Goal: Find specific page/section: Find specific page/section

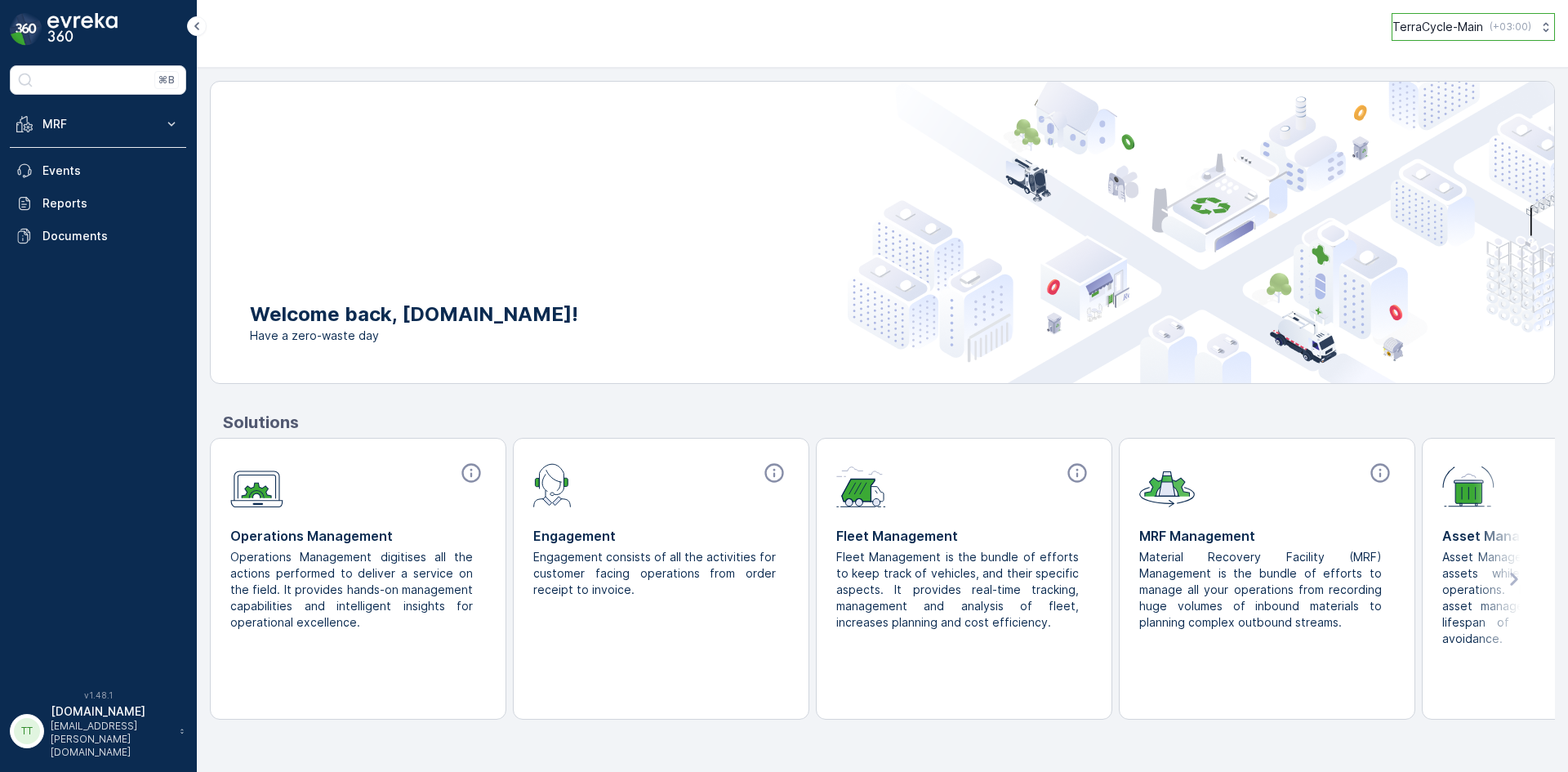
click at [1473, 37] on button "TerraCycle-Main ( +03:00 )" at bounding box center [1473, 27] width 163 height 28
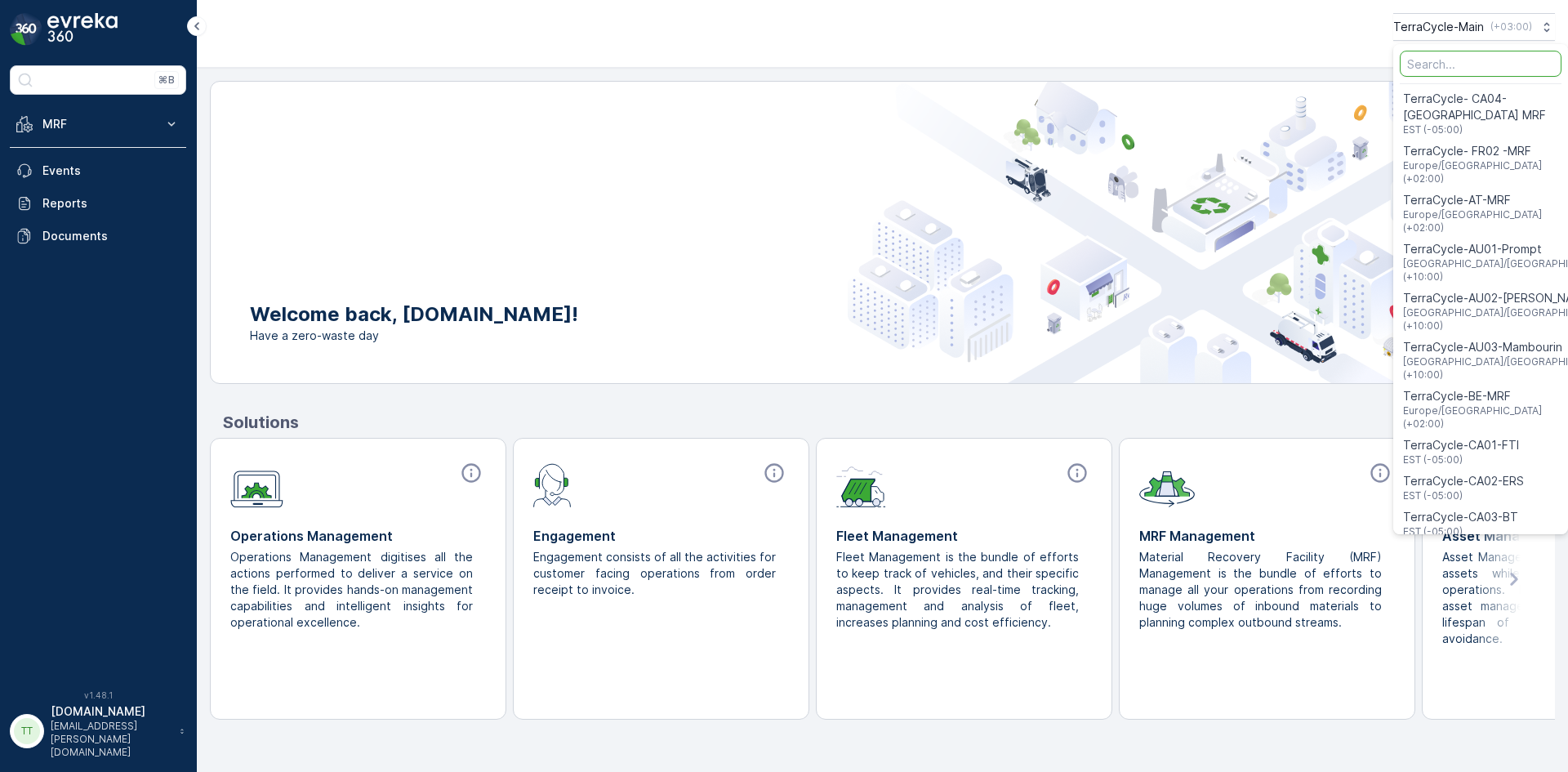
click at [1472, 68] on input "Menu" at bounding box center [1481, 64] width 162 height 26
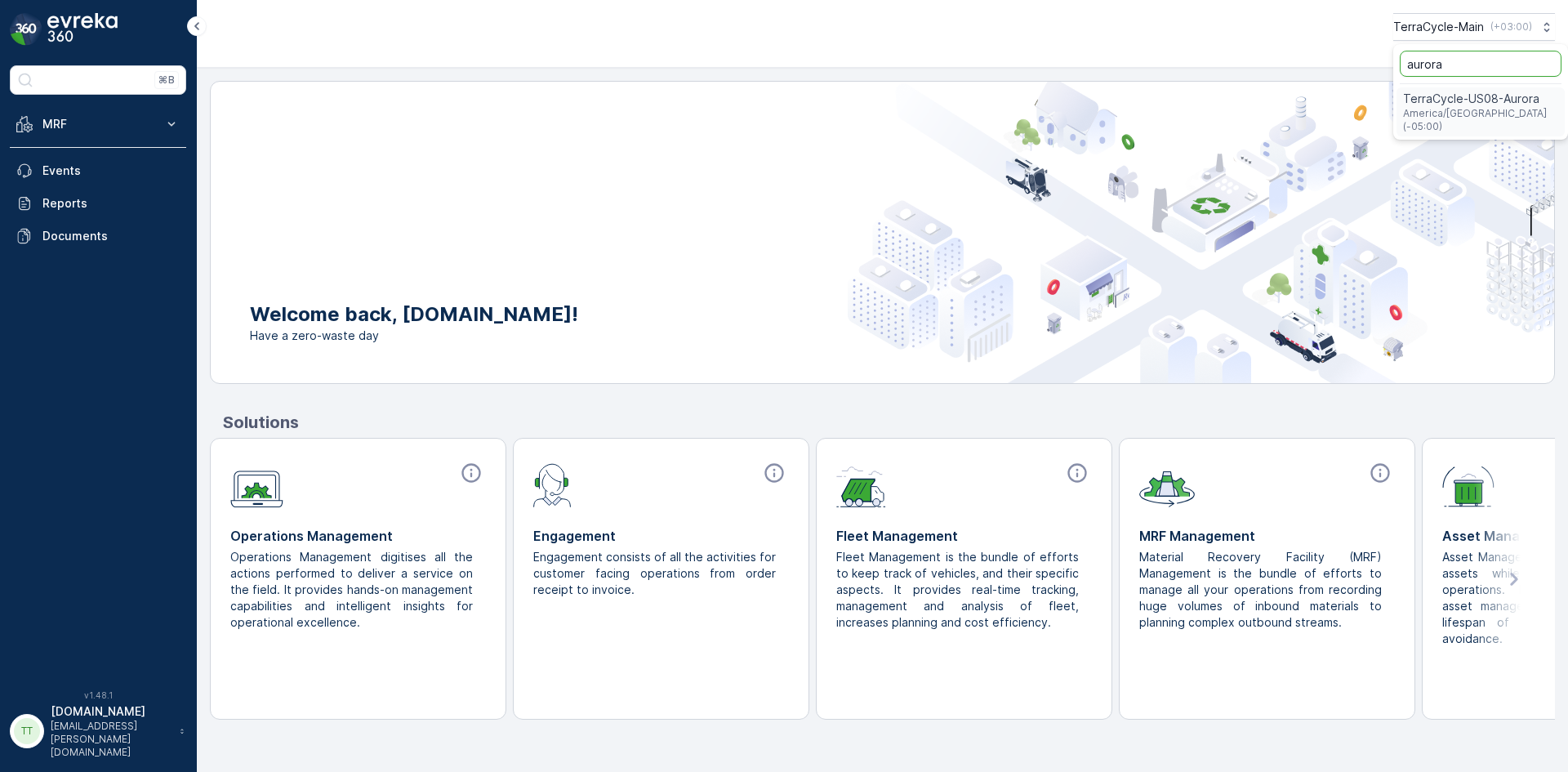
type input "aurora"
click at [1482, 102] on span "TerraCycle-US08-Aurora" at bounding box center [1481, 99] width 155 height 16
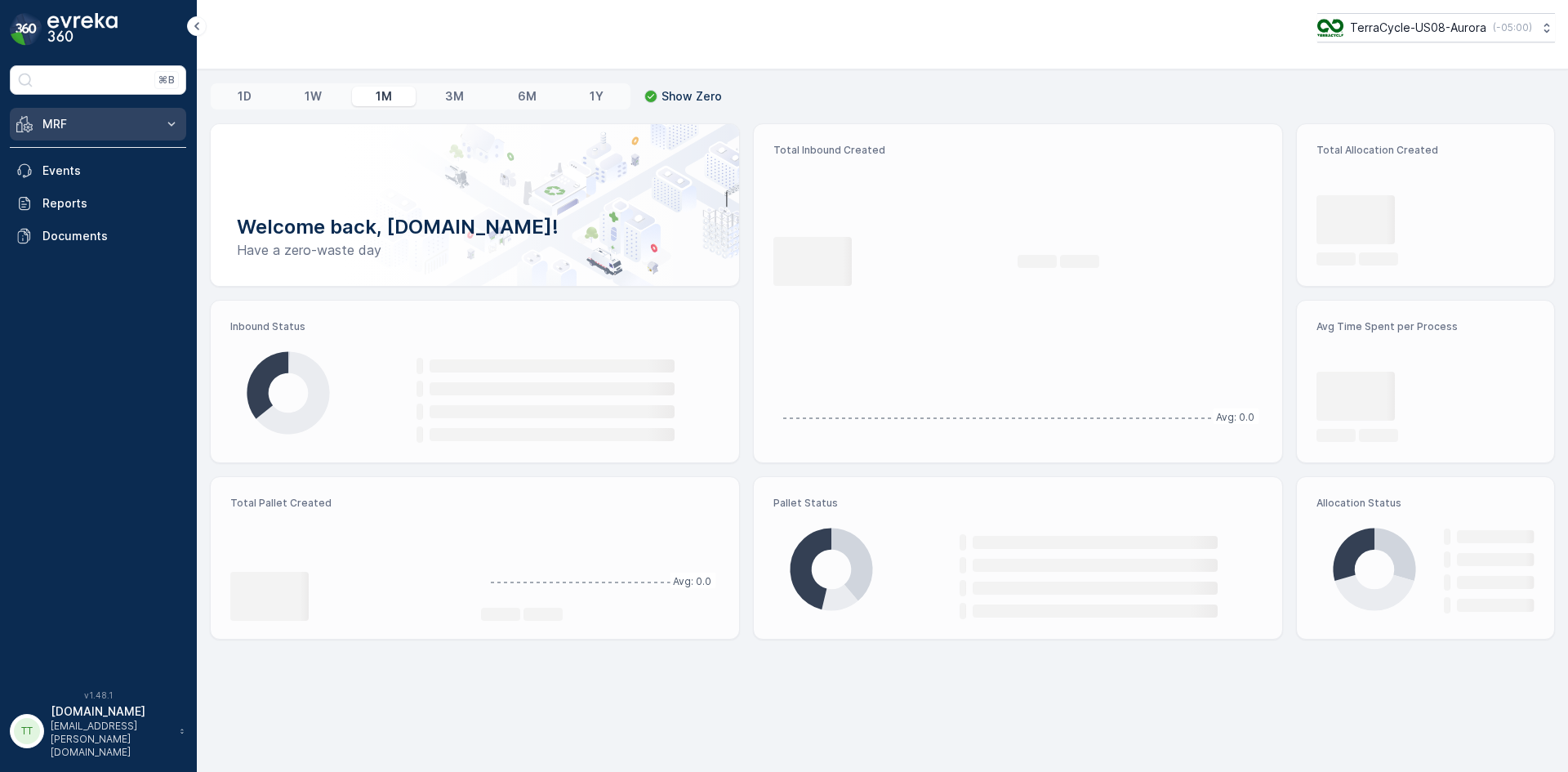
click at [149, 129] on p "MRF" at bounding box center [98, 124] width 111 height 16
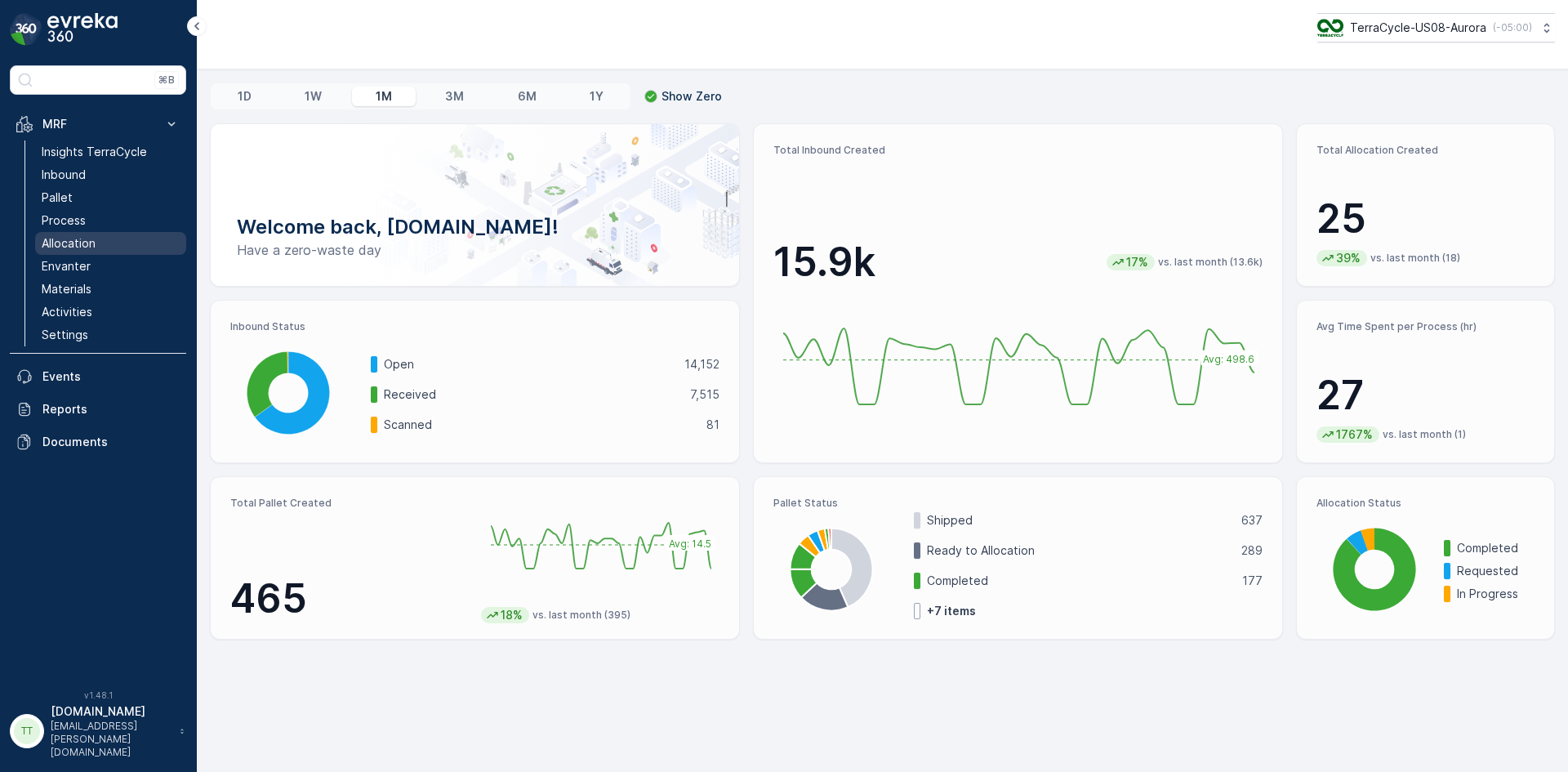
click at [82, 242] on p "Allocation" at bounding box center [69, 243] width 54 height 16
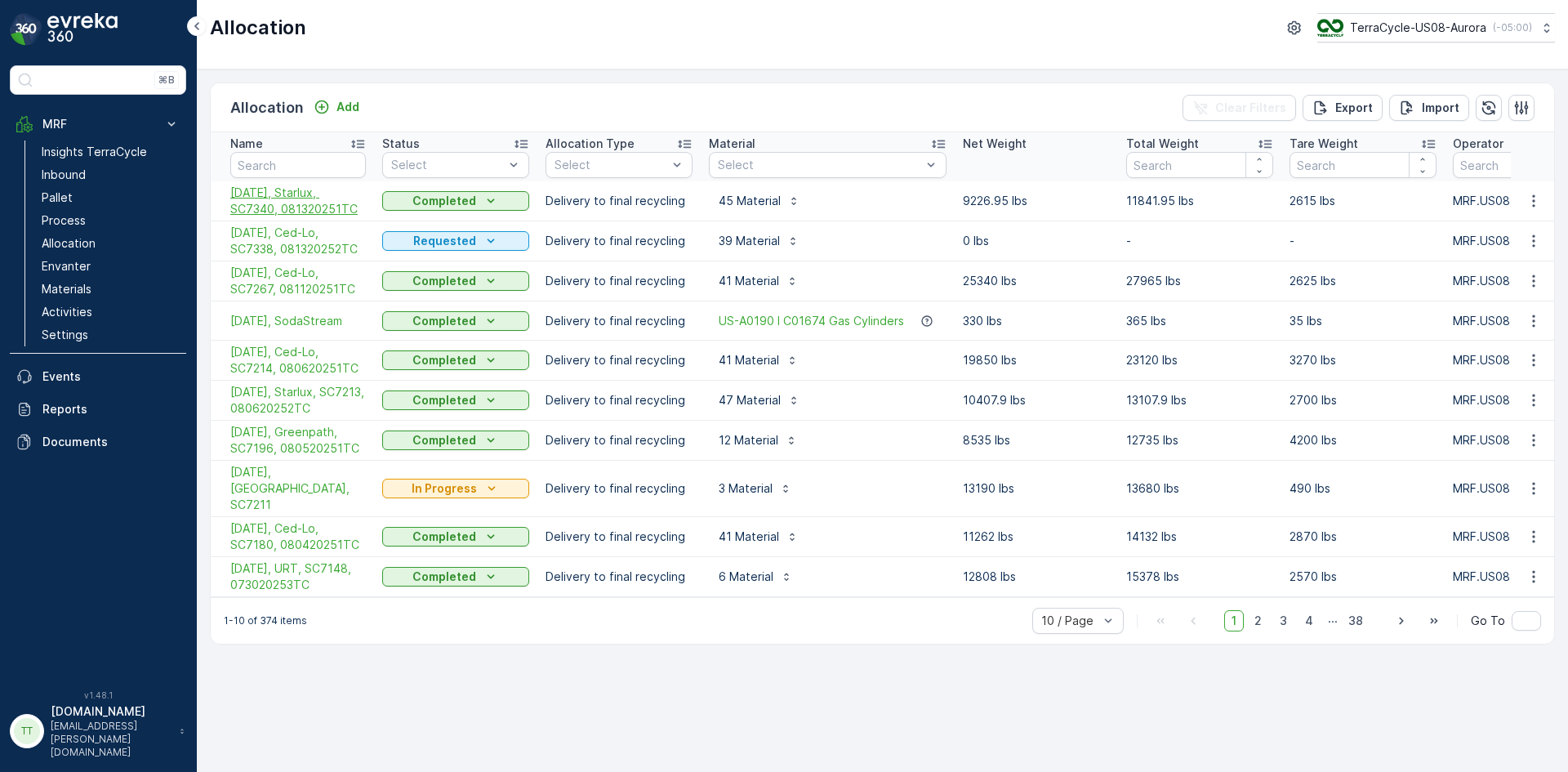
click at [302, 215] on span "[DATE], Starlux, SC7340, 081320251TC" at bounding box center [298, 201] width 136 height 33
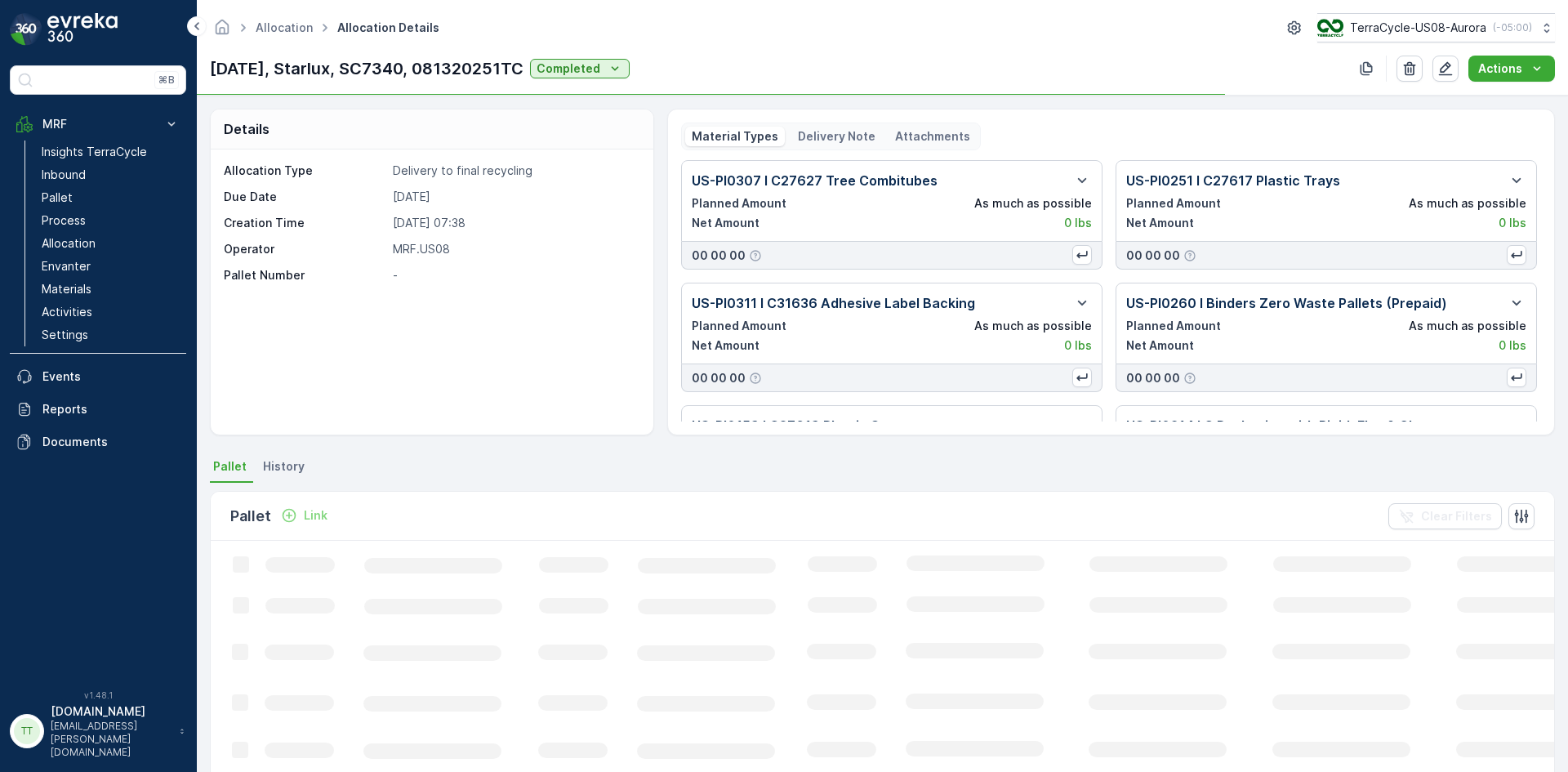
click at [845, 132] on p "Delivery Note" at bounding box center [836, 136] width 78 height 16
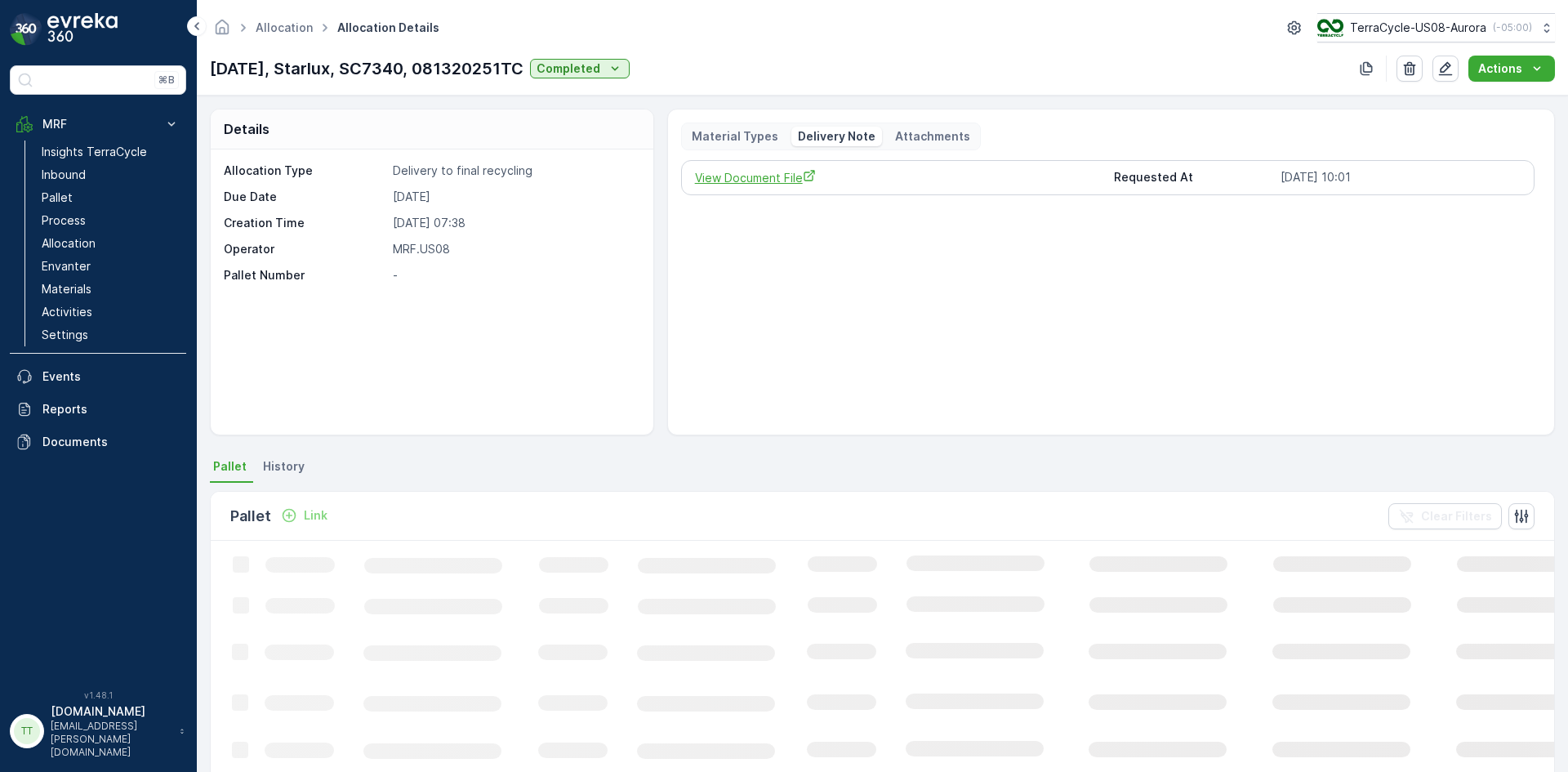
click at [769, 179] on span "View Document File" at bounding box center [898, 177] width 407 height 17
